Goal: Book appointment/travel/reservation

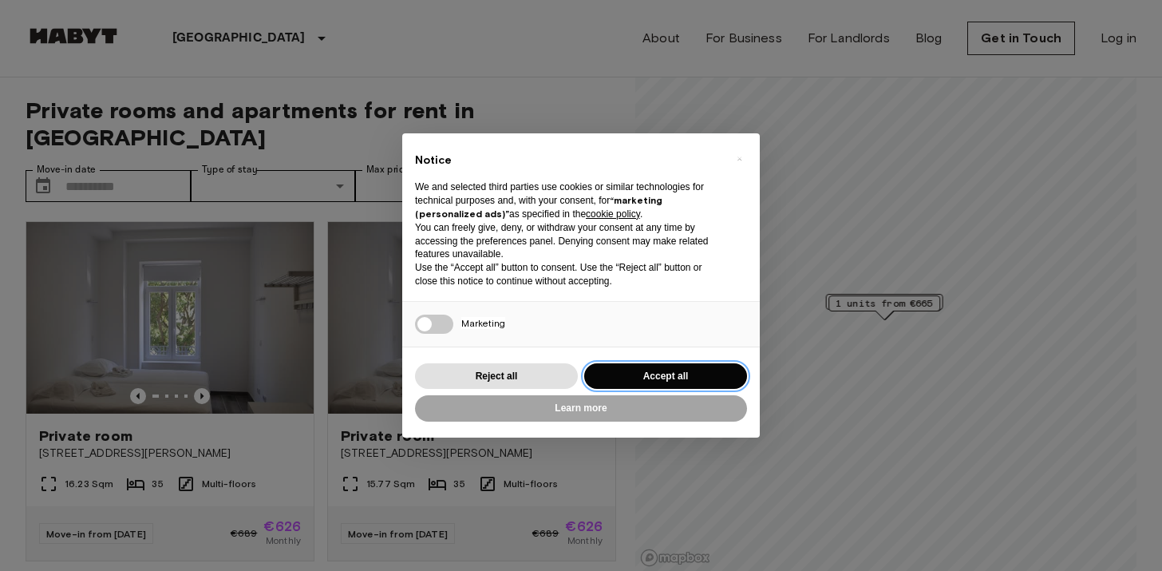
click at [623, 371] on button "Accept all" at bounding box center [665, 376] width 163 height 26
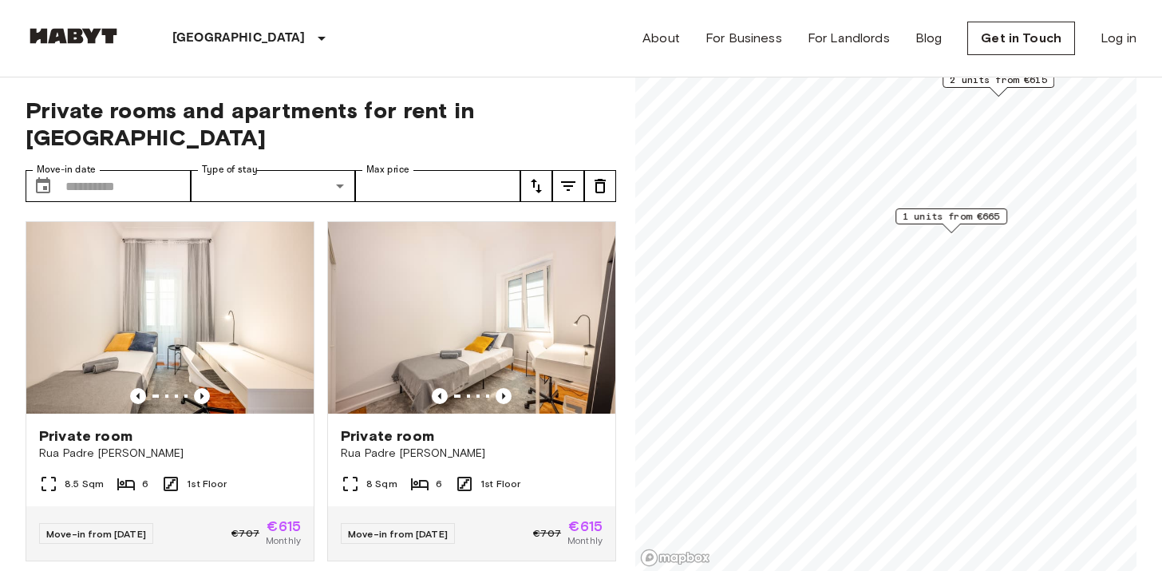
click at [955, 214] on span "1 units from €665" at bounding box center [951, 216] width 97 height 14
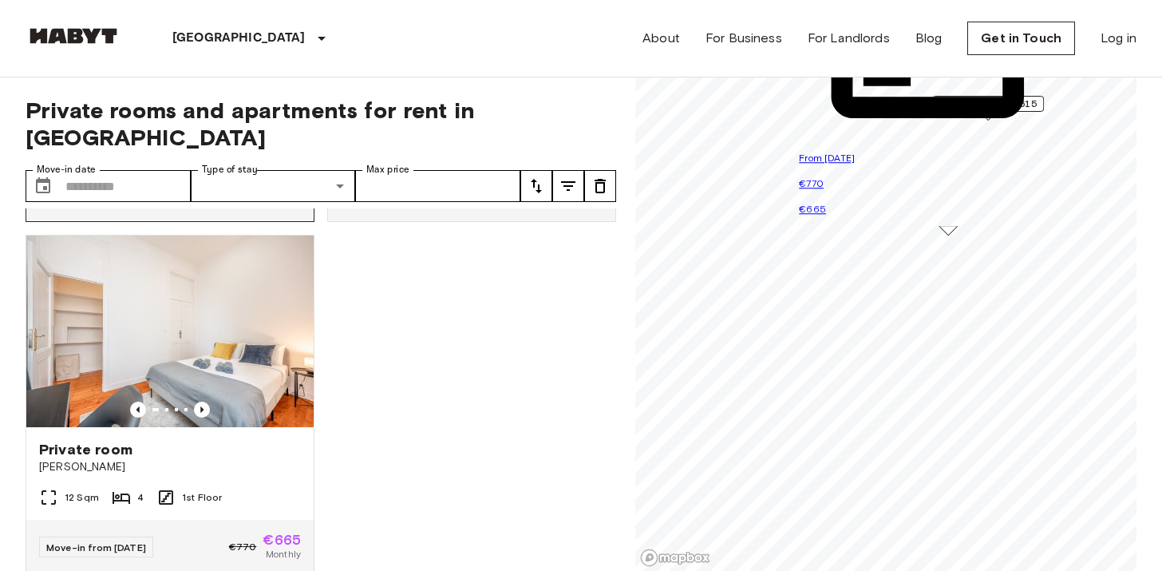
scroll to position [347, 0]
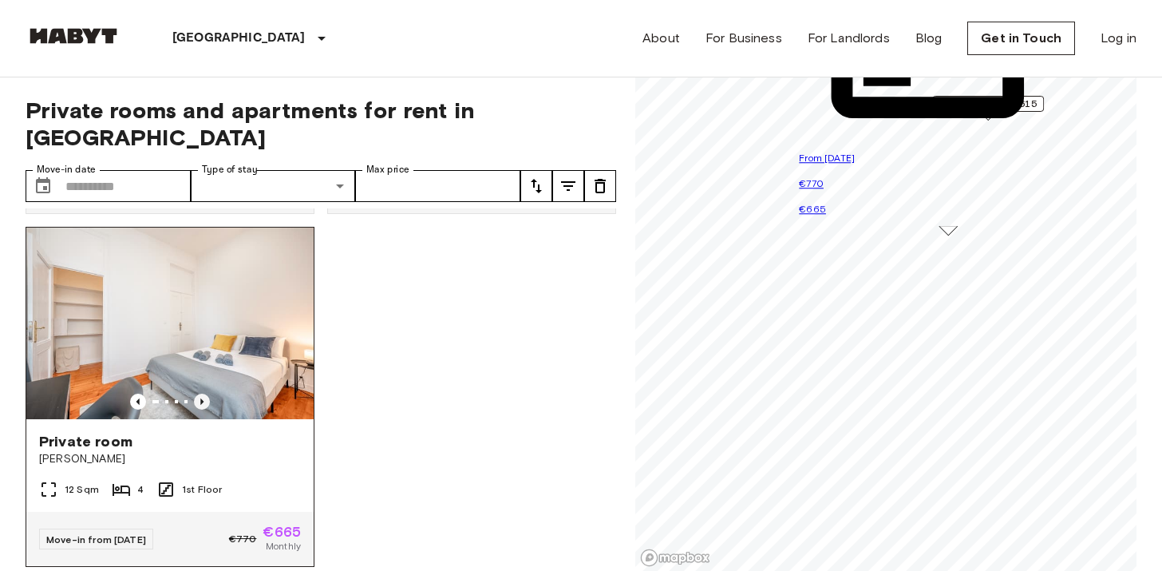
click at [208, 393] on icon "Previous image" at bounding box center [202, 401] width 16 height 16
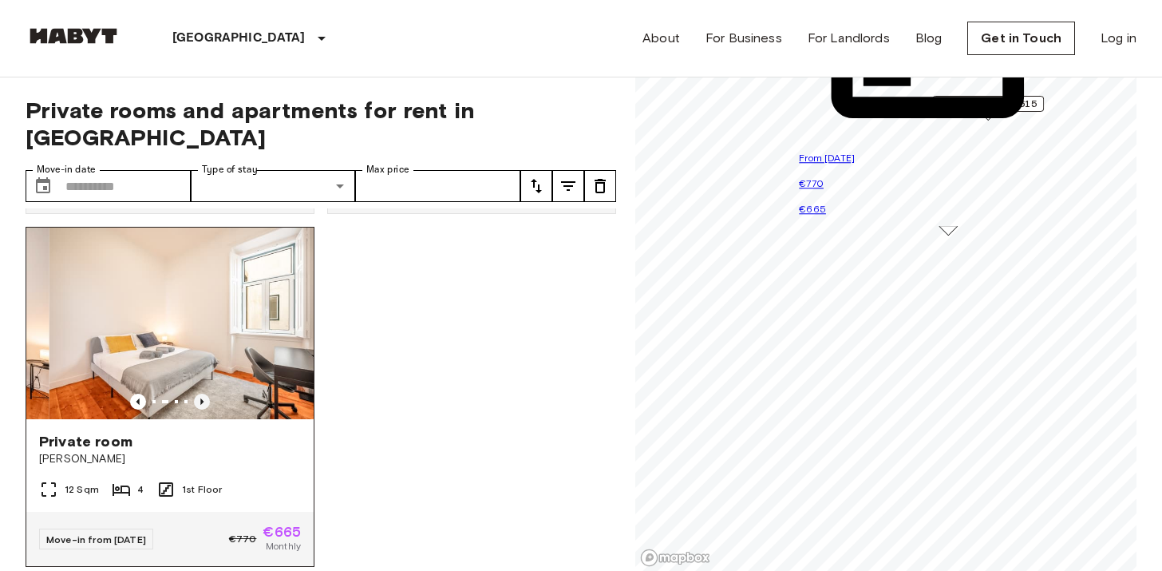
click at [208, 393] on icon "Previous image" at bounding box center [202, 401] width 16 height 16
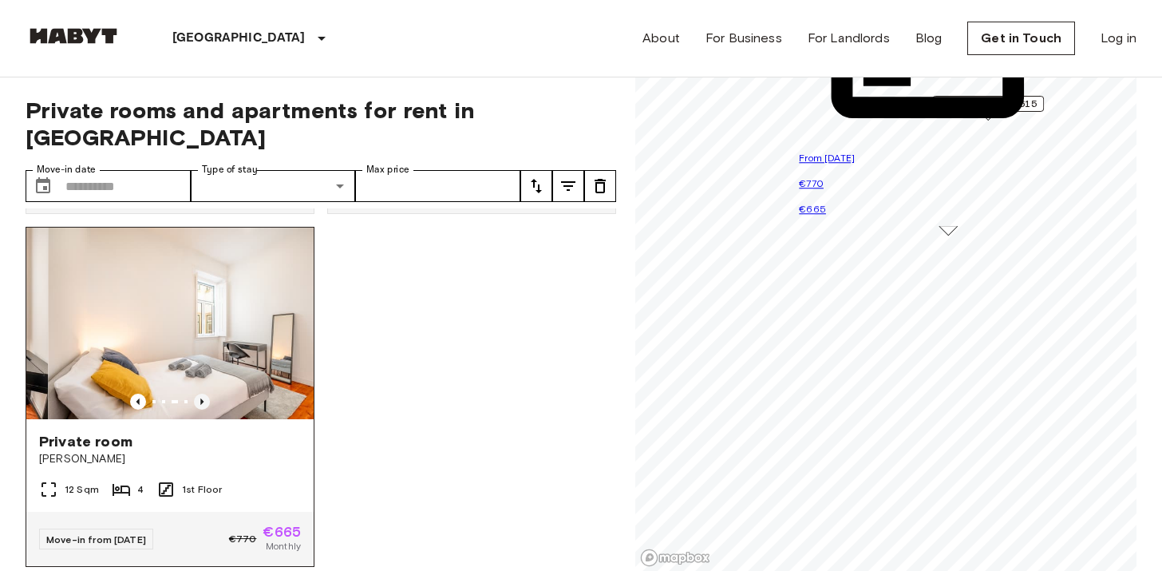
click at [208, 393] on icon "Previous image" at bounding box center [202, 401] width 16 height 16
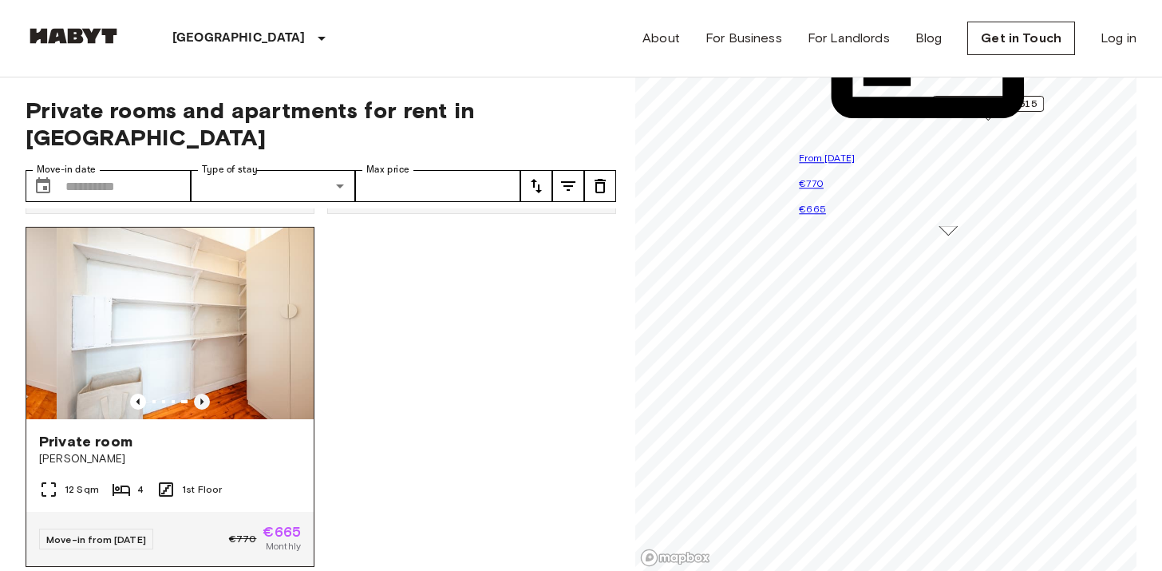
click at [208, 393] on icon "Previous image" at bounding box center [202, 401] width 16 height 16
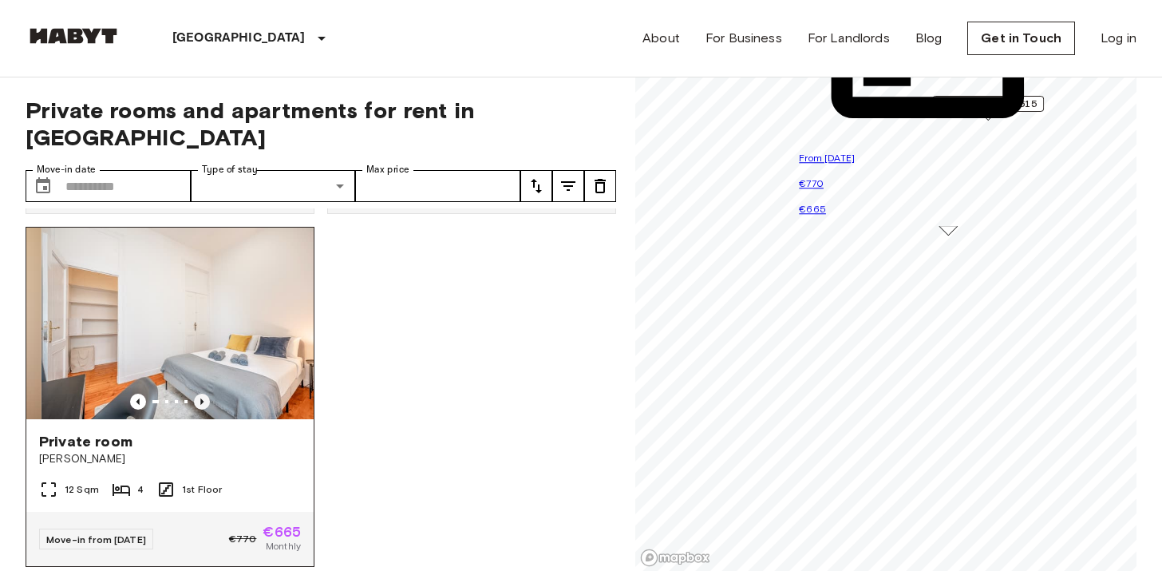
click at [208, 393] on icon "Previous image" at bounding box center [202, 401] width 16 height 16
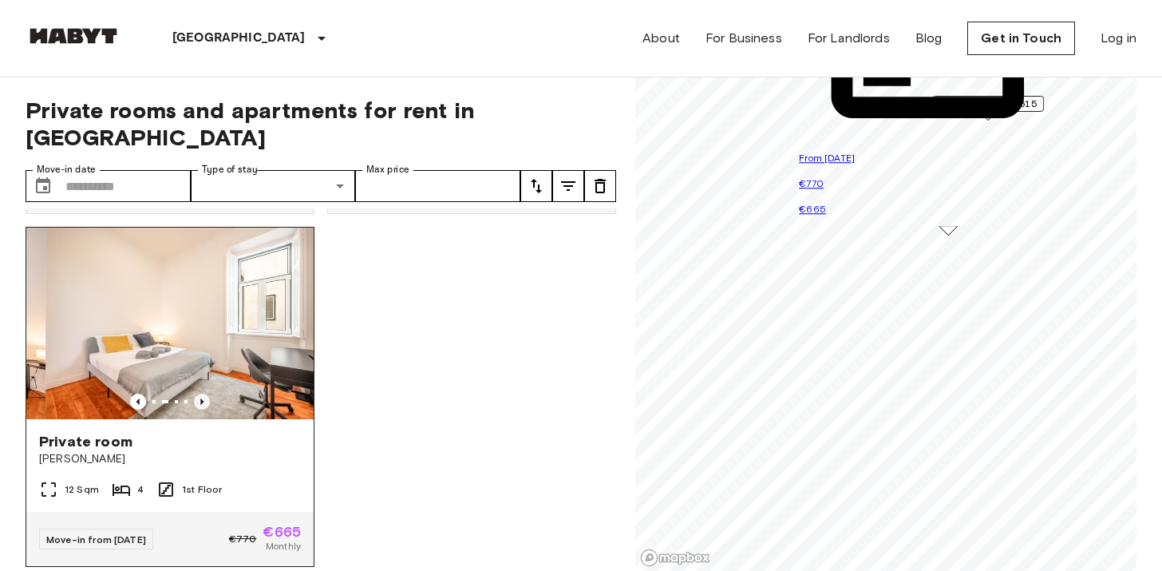
click at [208, 393] on icon "Previous image" at bounding box center [202, 401] width 16 height 16
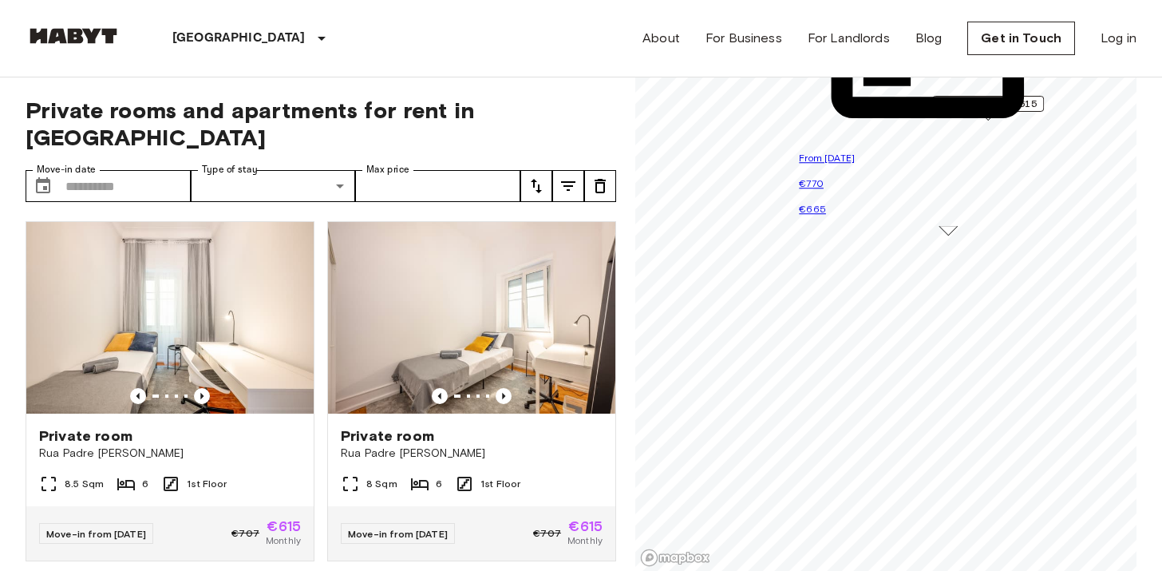
scroll to position [17, 0]
